Goal: Find specific page/section: Find specific page/section

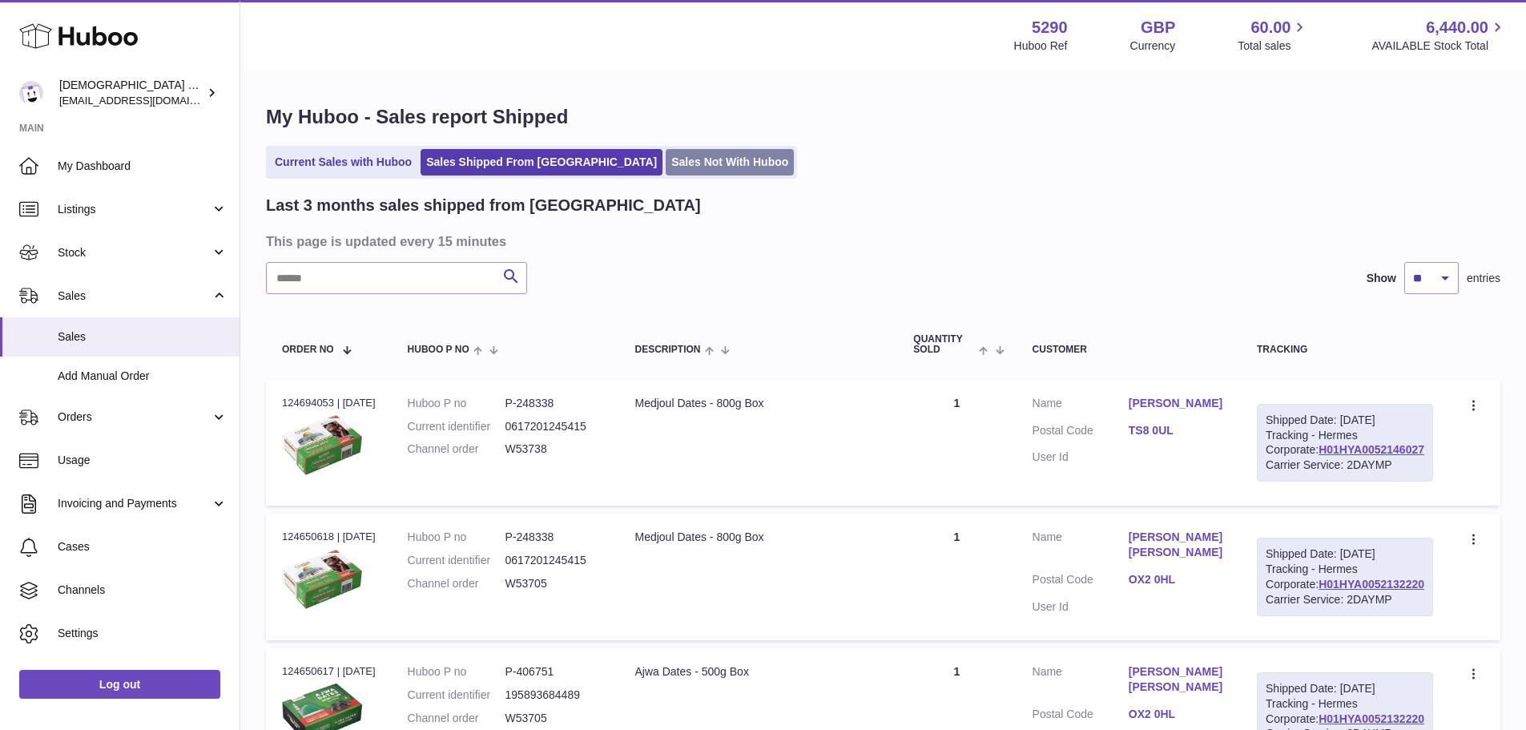
click at [666, 163] on link "Sales Not With Huboo" at bounding box center [730, 162] width 128 height 26
click at [377, 168] on link "Current Sales with Huboo" at bounding box center [343, 162] width 148 height 26
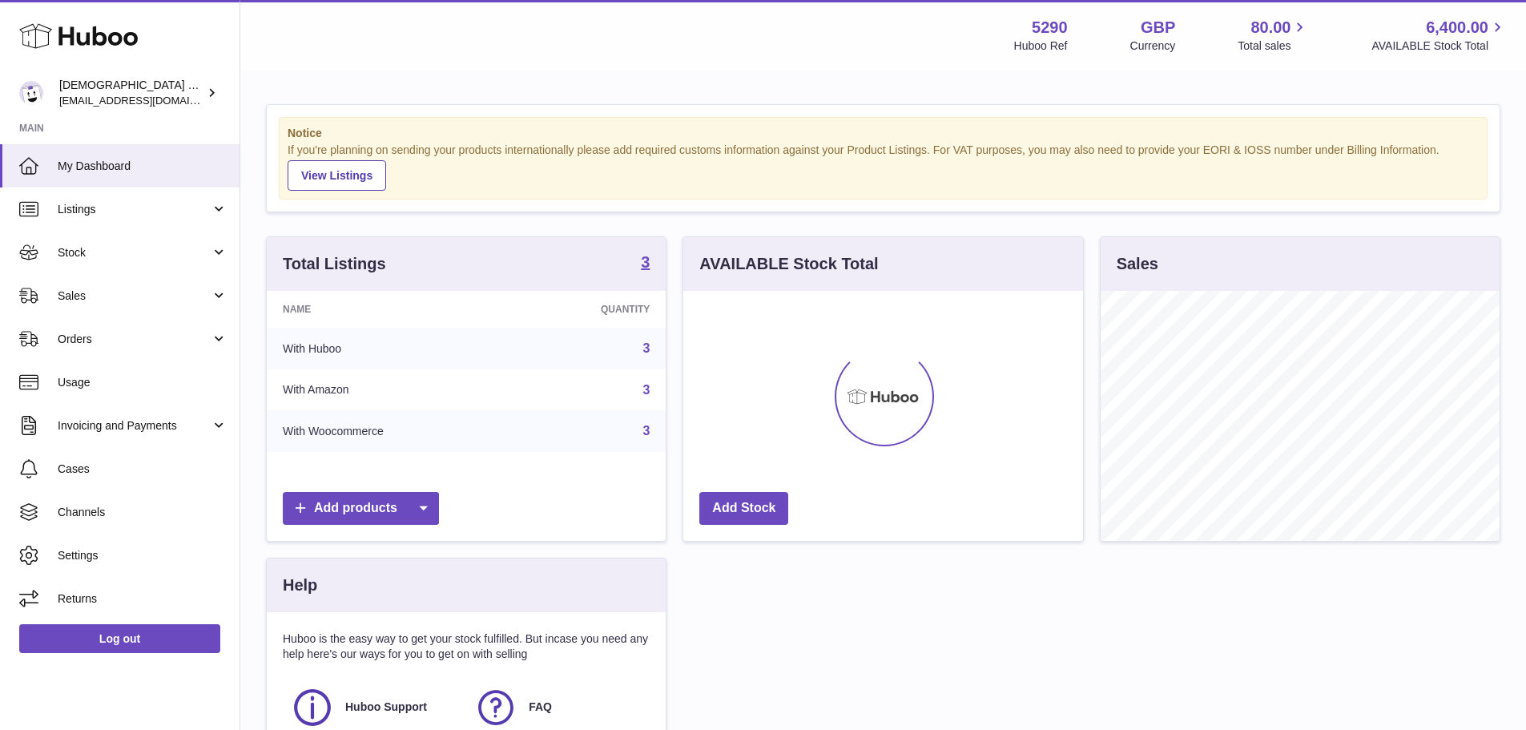
scroll to position [250, 400]
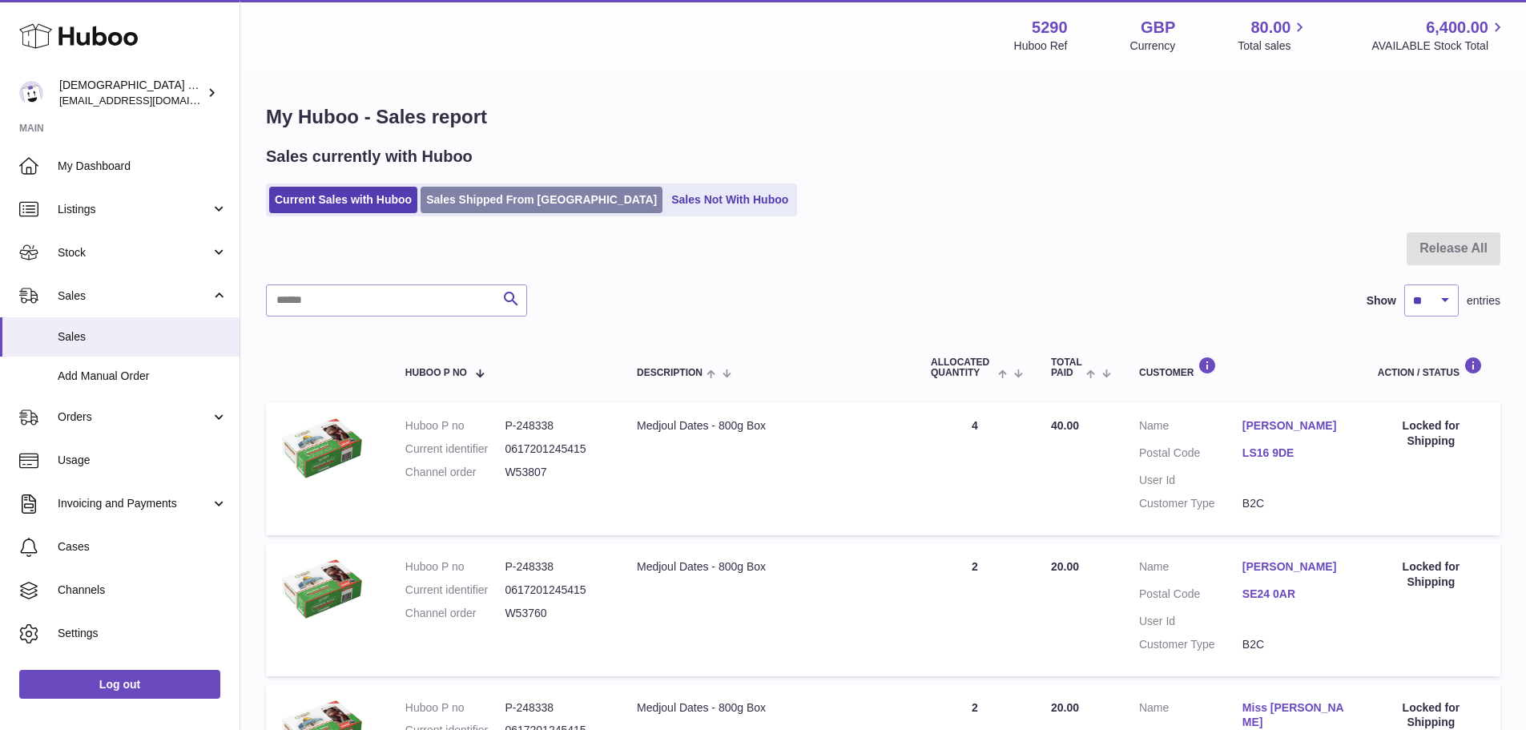
click at [538, 204] on link "Sales Shipped From [GEOGRAPHIC_DATA]" at bounding box center [542, 200] width 242 height 26
